Goal: Transaction & Acquisition: Purchase product/service

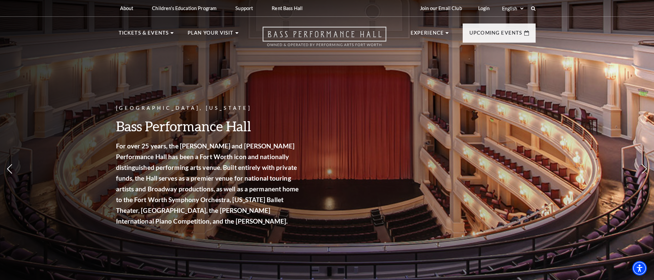
click at [313, 39] on icon "Open this option" at bounding box center [324, 37] width 124 height 20
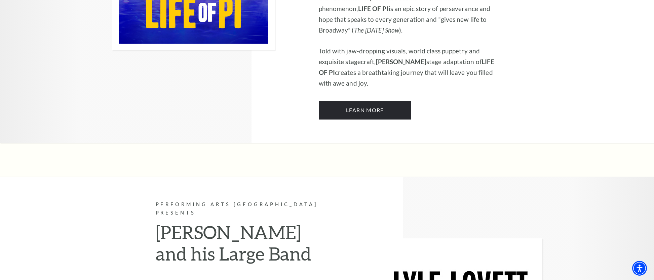
scroll to position [575, 0]
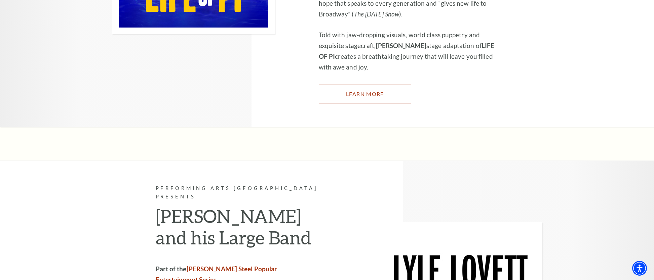
click at [339, 85] on link "Learn More" at bounding box center [365, 94] width 92 height 19
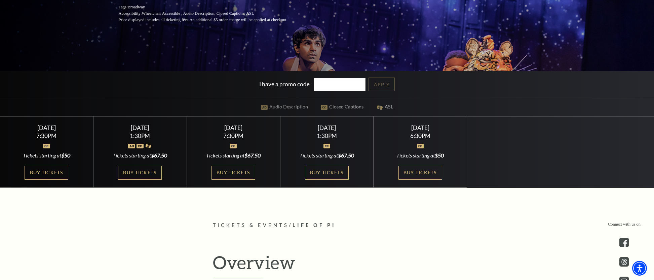
scroll to position [162, 0]
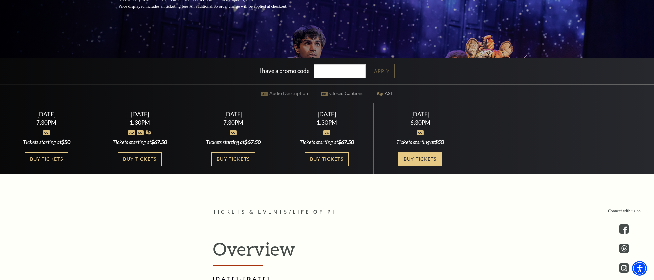
click at [435, 157] on link "Buy Tickets" at bounding box center [420, 160] width 44 height 14
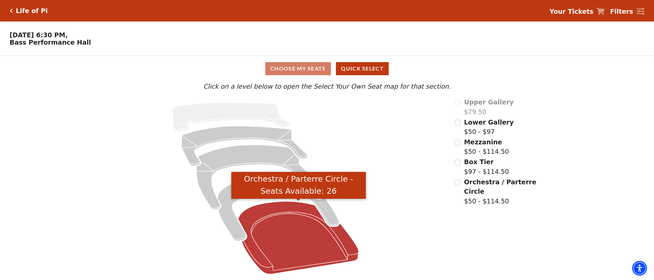
click at [320, 233] on icon "Orchestra / Parterre Circle - Seats Available: 26" at bounding box center [298, 238] width 121 height 73
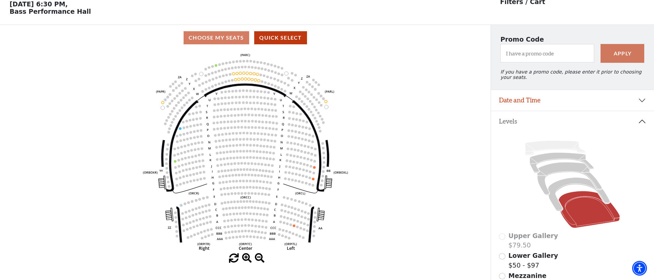
scroll to position [31, 0]
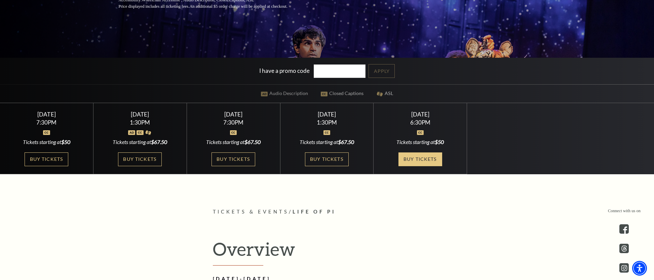
click at [406, 159] on link "Buy Tickets" at bounding box center [420, 160] width 44 height 14
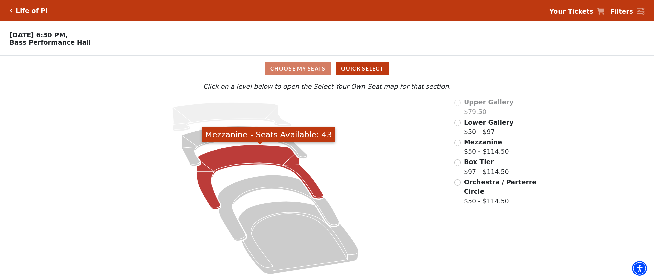
click at [253, 161] on icon "Mezzanine - Seats Available: 43" at bounding box center [260, 177] width 127 height 65
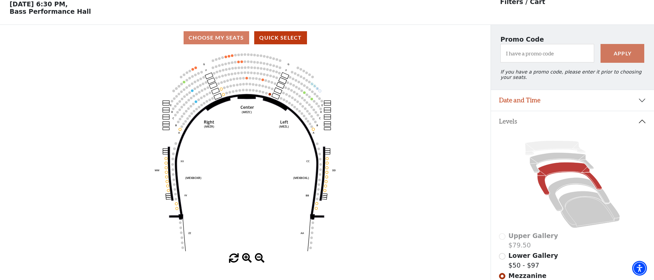
scroll to position [31, 0]
click at [566, 154] on icon at bounding box center [561, 163] width 64 height 21
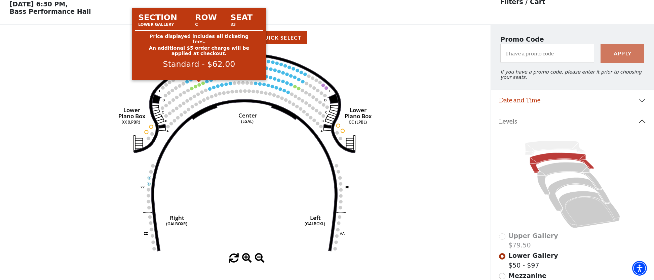
scroll to position [30, 0]
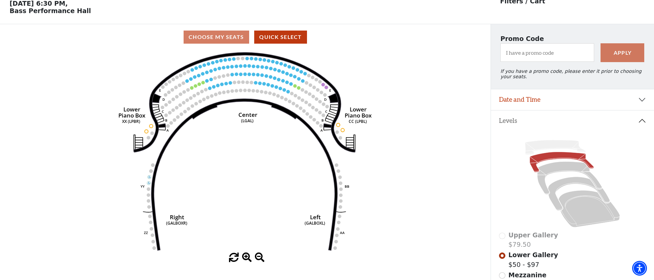
click at [414, 50] on div "Choose My Seats Quick Select Current Level Lower Gallery Click on a level below…" at bounding box center [245, 164] width 490 height 280
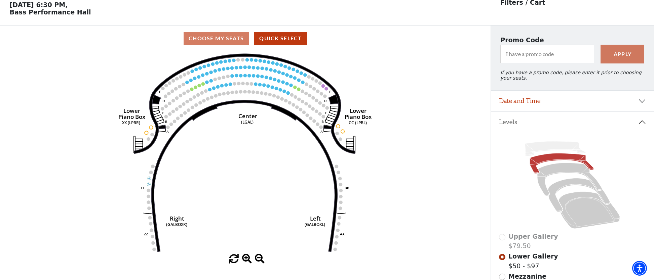
scroll to position [0, 0]
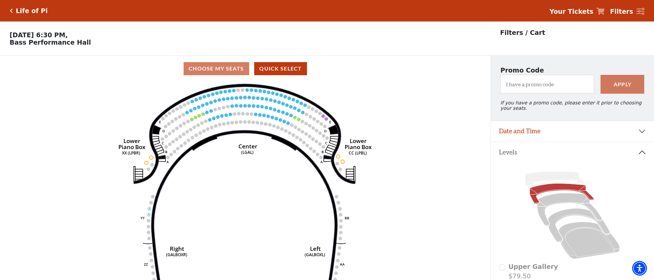
click at [10, 10] on icon "Click here to go back to filters" at bounding box center [11, 10] width 3 height 5
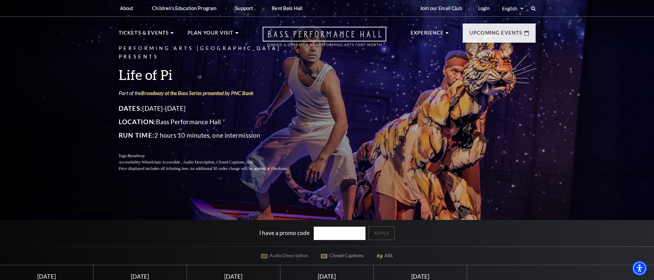
click at [320, 35] on icon "Open this option" at bounding box center [324, 37] width 124 height 20
